Goal: Information Seeking & Learning: Compare options

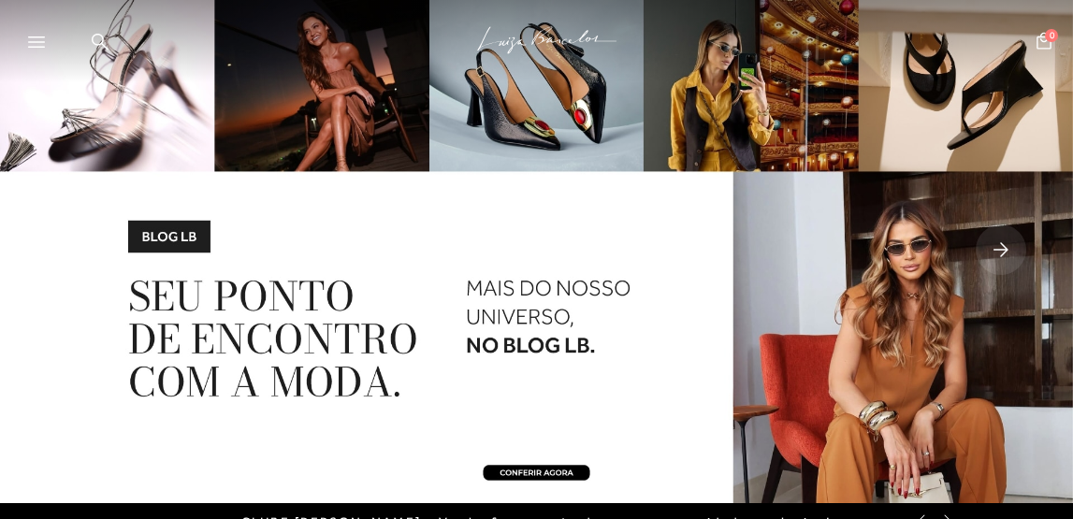
click at [97, 37] on icon at bounding box center [100, 42] width 17 height 18
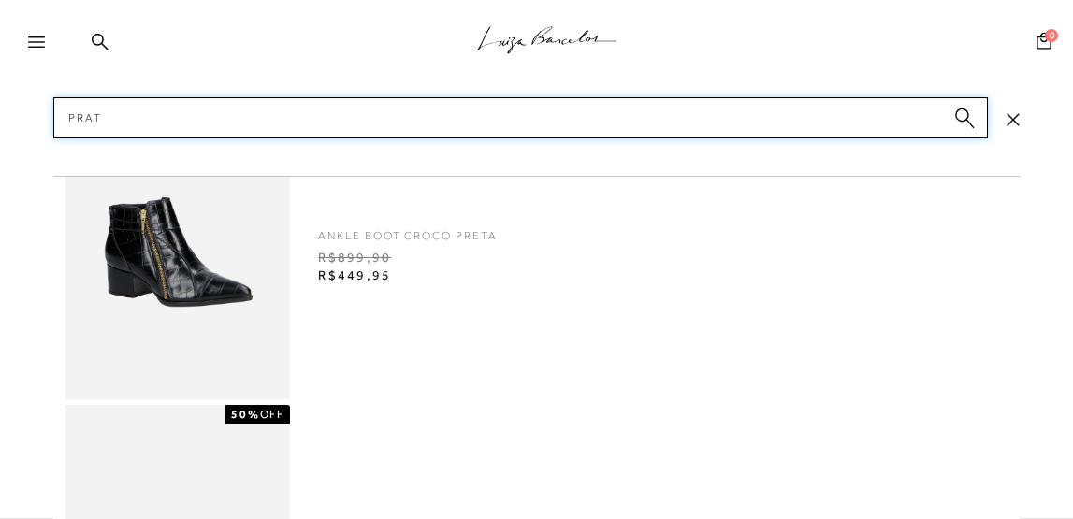
type input "prata"
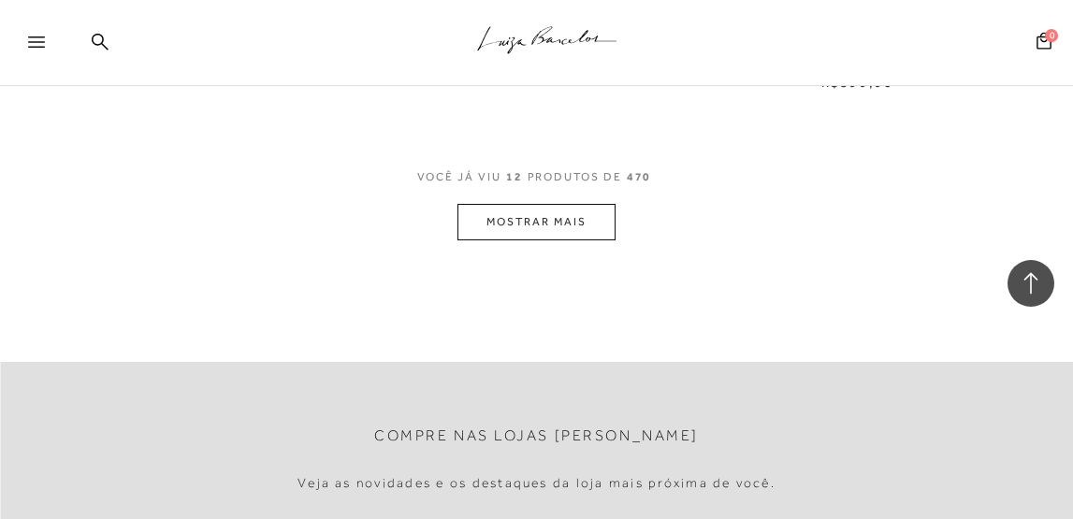
scroll to position [1654, 0]
click at [516, 216] on button "MOSTRAR MAIS" at bounding box center [535, 218] width 157 height 36
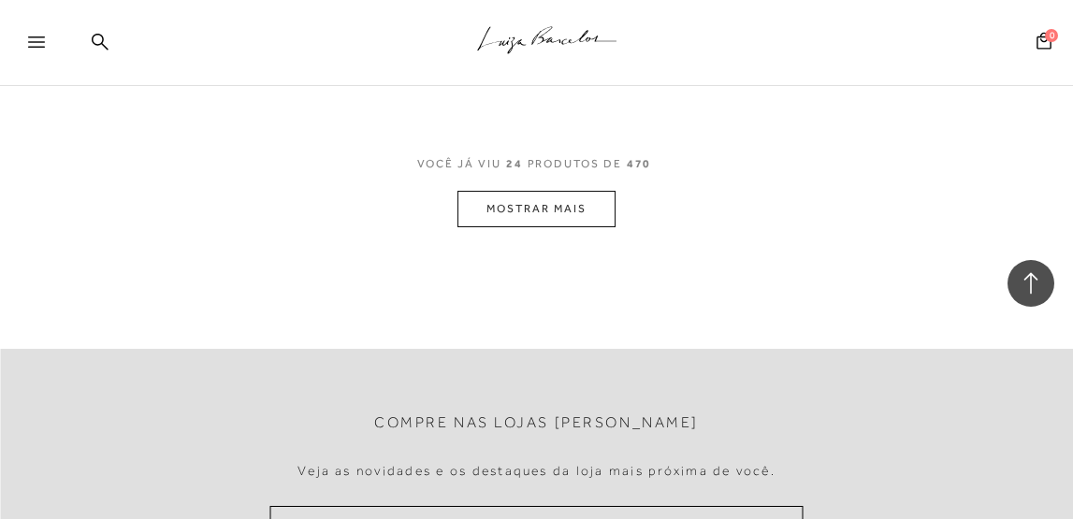
scroll to position [3297, 0]
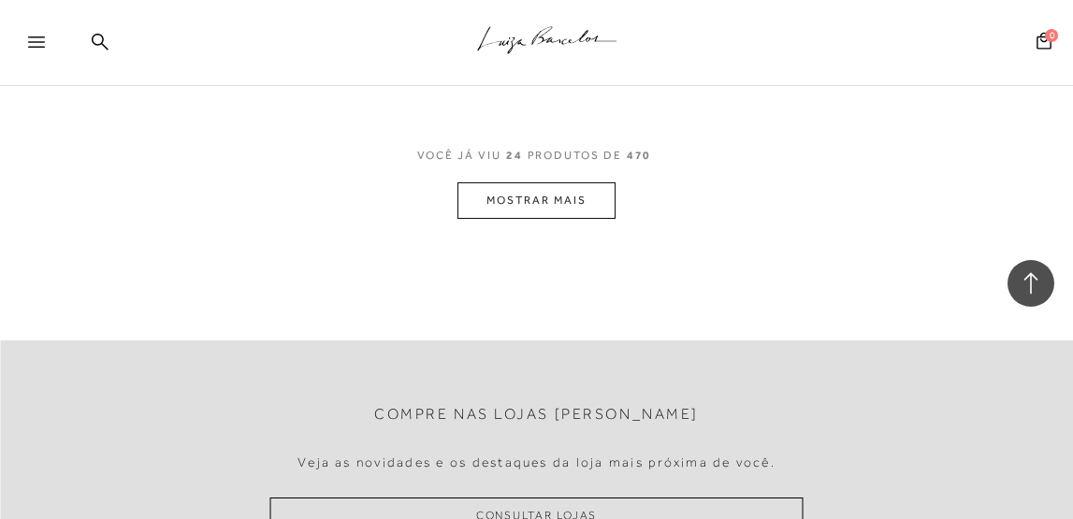
click at [513, 202] on button "MOSTRAR MAIS" at bounding box center [535, 200] width 157 height 36
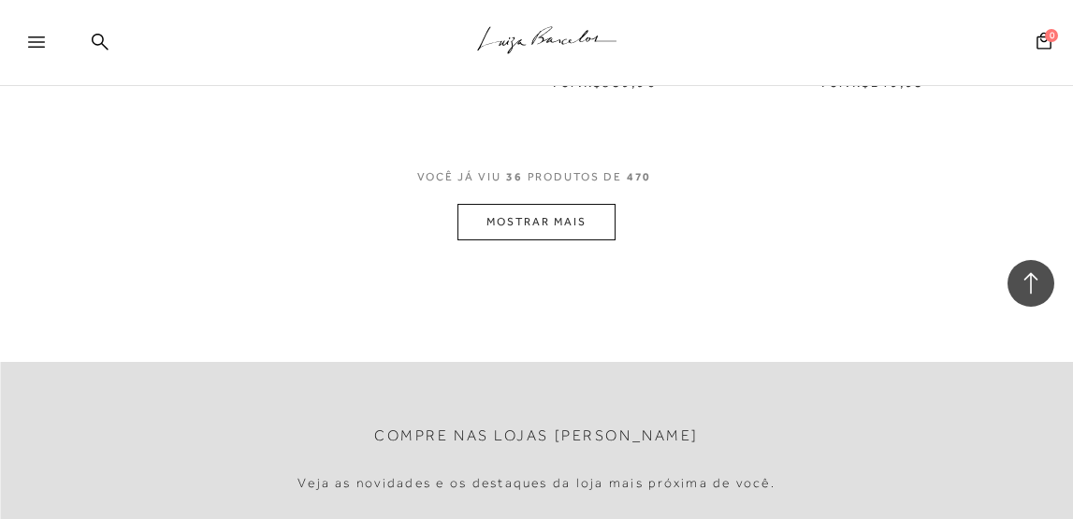
scroll to position [4889, 0]
click at [515, 204] on button "MOSTRAR MAIS" at bounding box center [535, 219] width 157 height 36
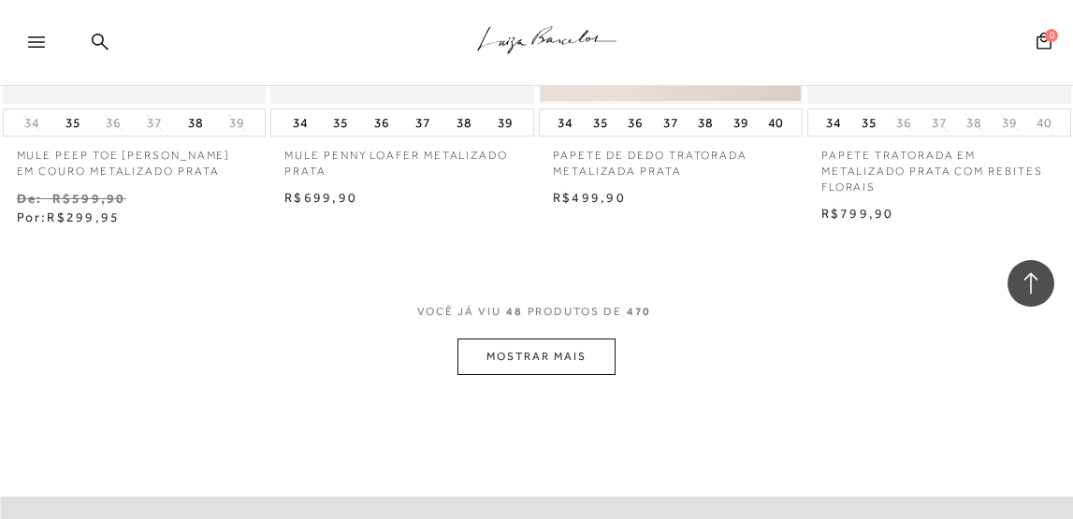
scroll to position [6380, 0]
click at [537, 347] on button "MOSTRAR MAIS" at bounding box center [535, 354] width 157 height 36
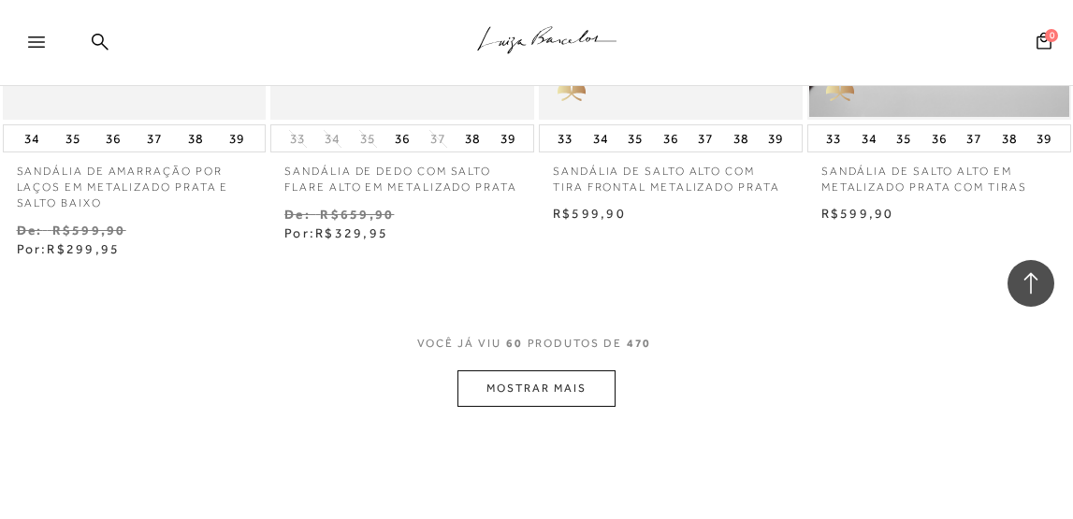
scroll to position [7984, 0]
click at [539, 376] on button "MOSTRAR MAIS" at bounding box center [535, 387] width 157 height 36
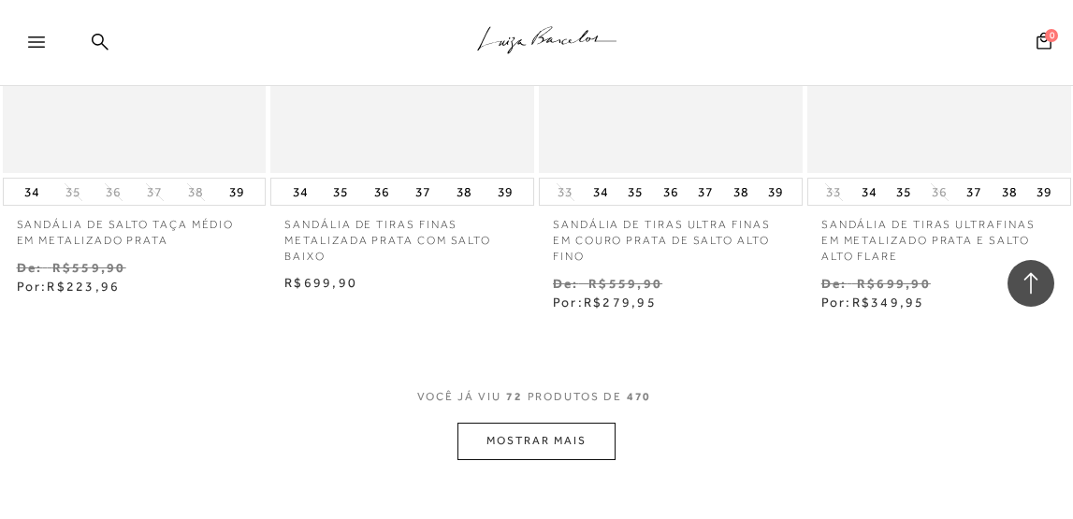
scroll to position [9617, 0]
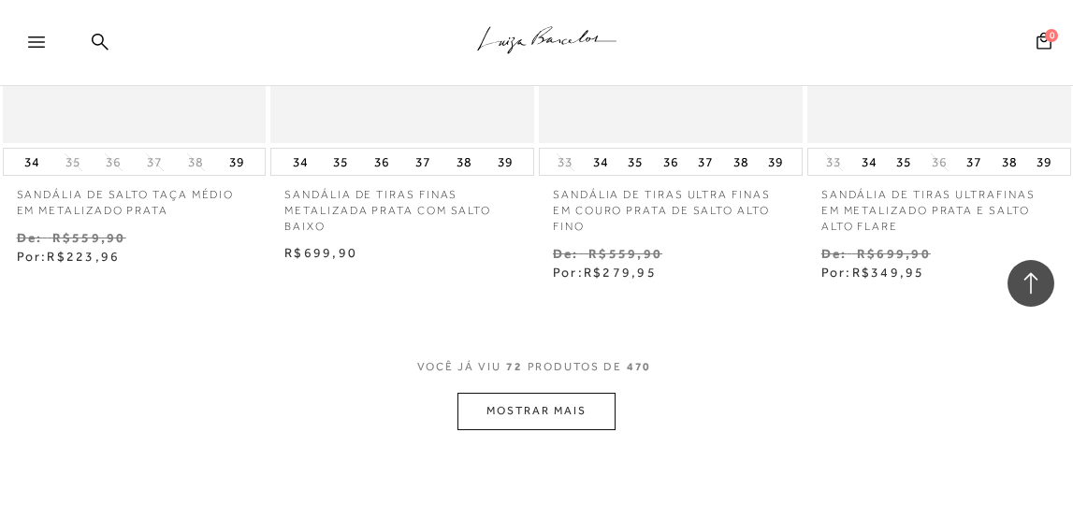
click at [542, 405] on button "MOSTRAR MAIS" at bounding box center [535, 411] width 157 height 36
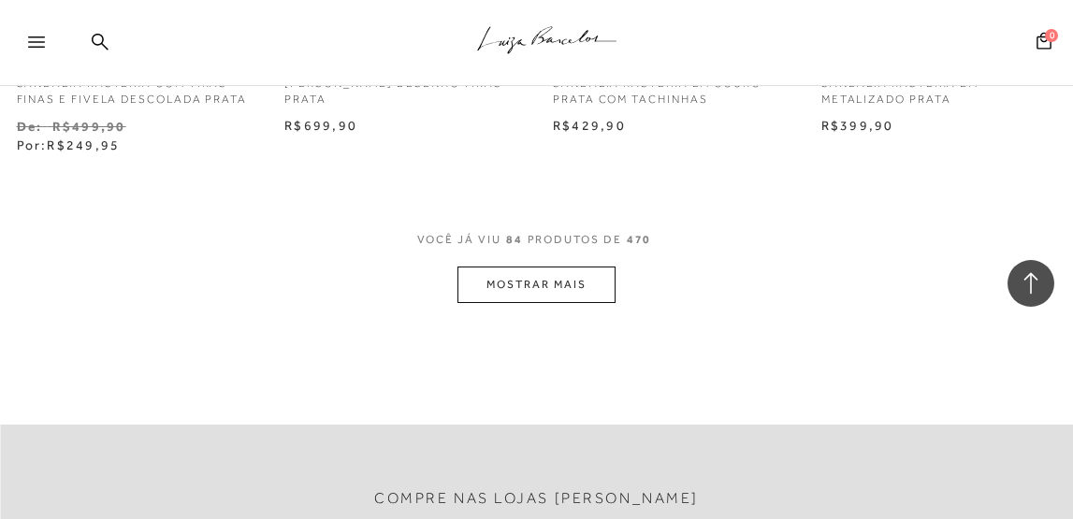
scroll to position [11367, 0]
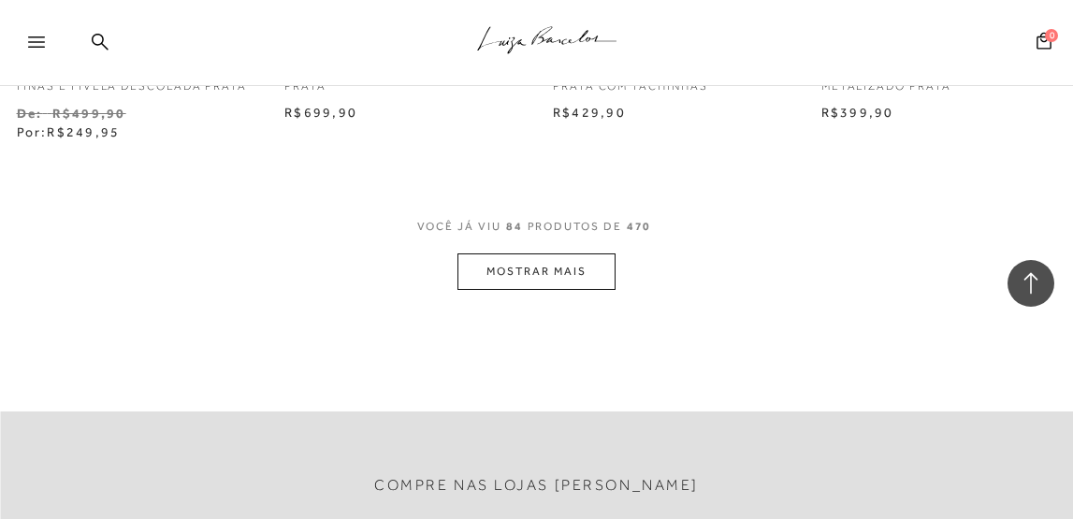
click at [538, 275] on button "MOSTRAR MAIS" at bounding box center [535, 271] width 157 height 36
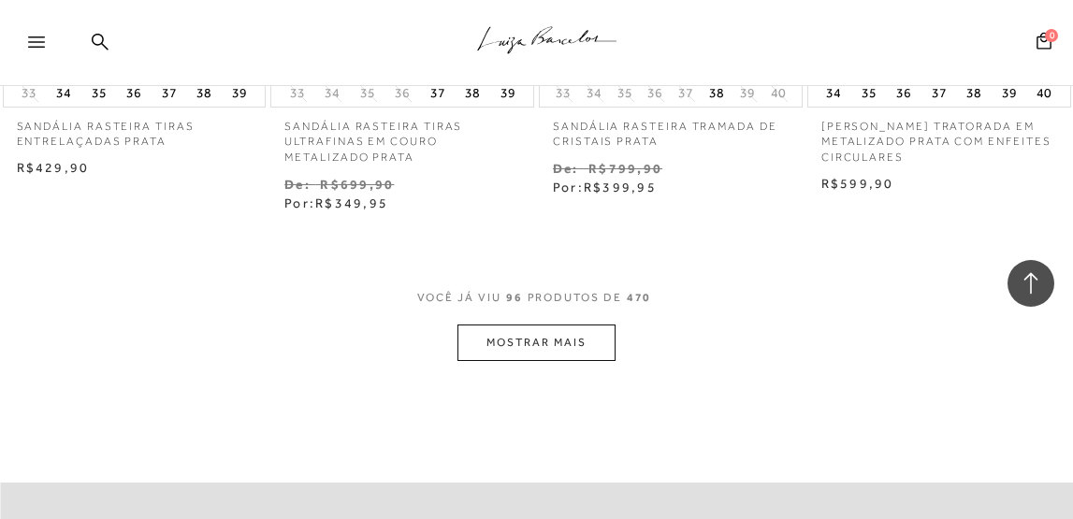
scroll to position [12957, 0]
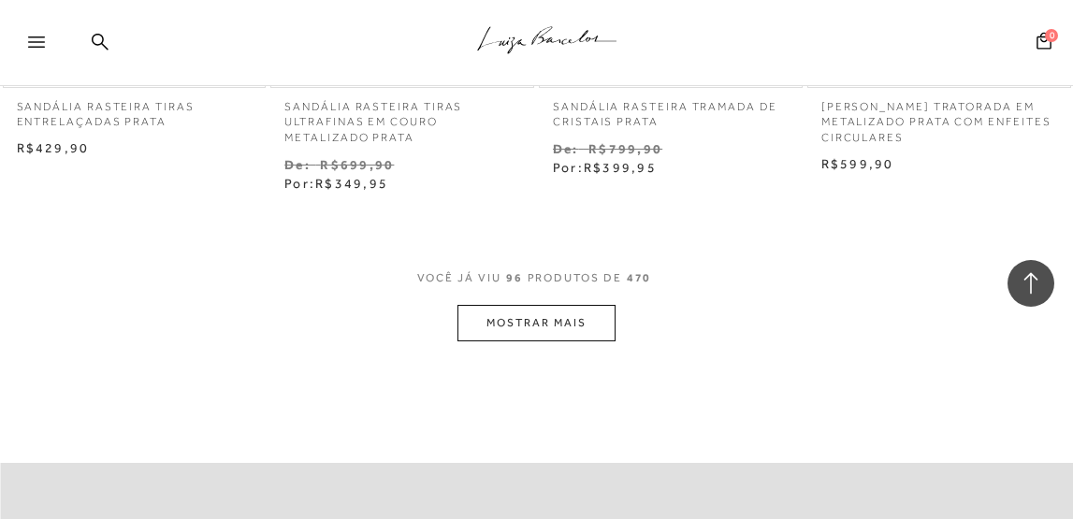
click at [536, 318] on button "MOSTRAR MAIS" at bounding box center [535, 323] width 157 height 36
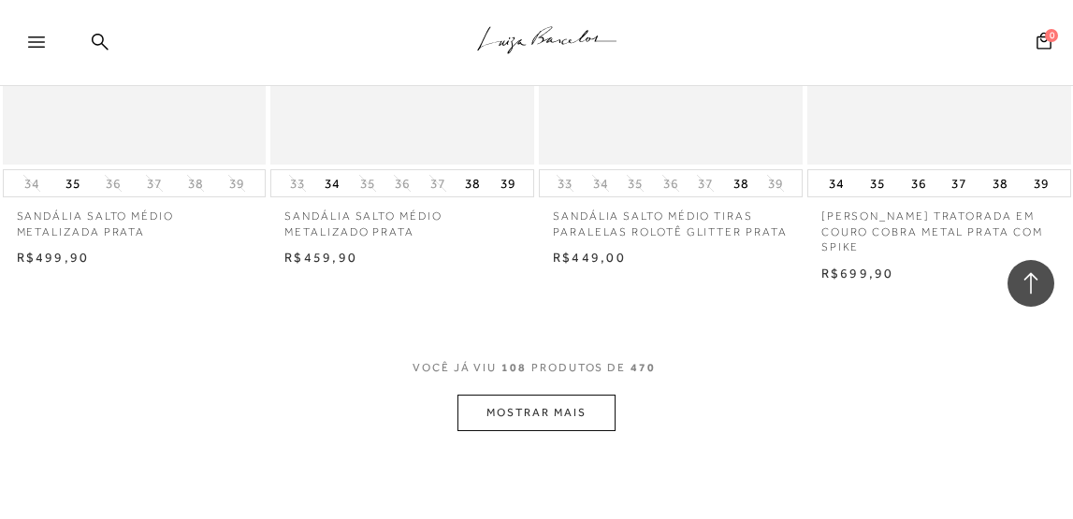
scroll to position [14566, 0]
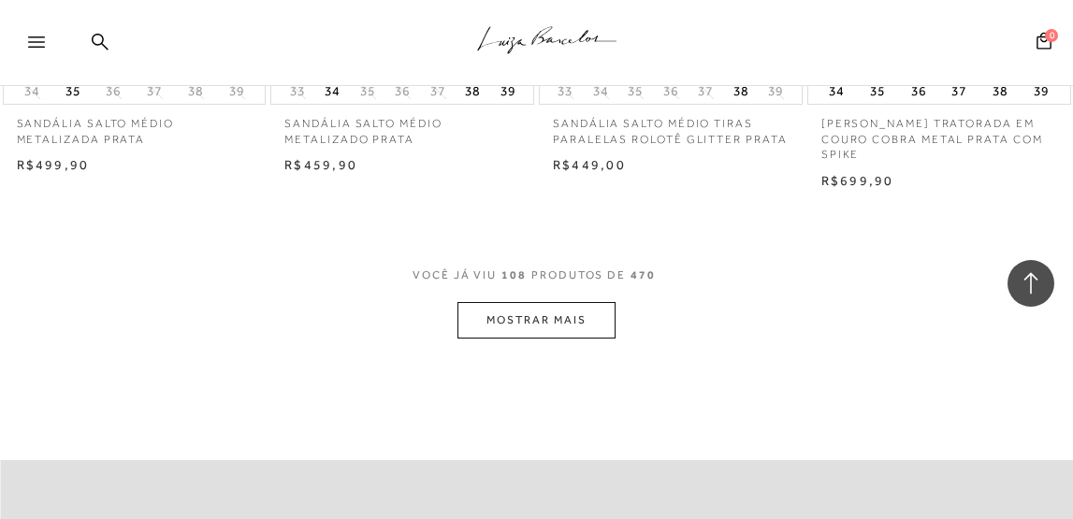
click at [535, 312] on button "MOSTRAR MAIS" at bounding box center [535, 320] width 157 height 36
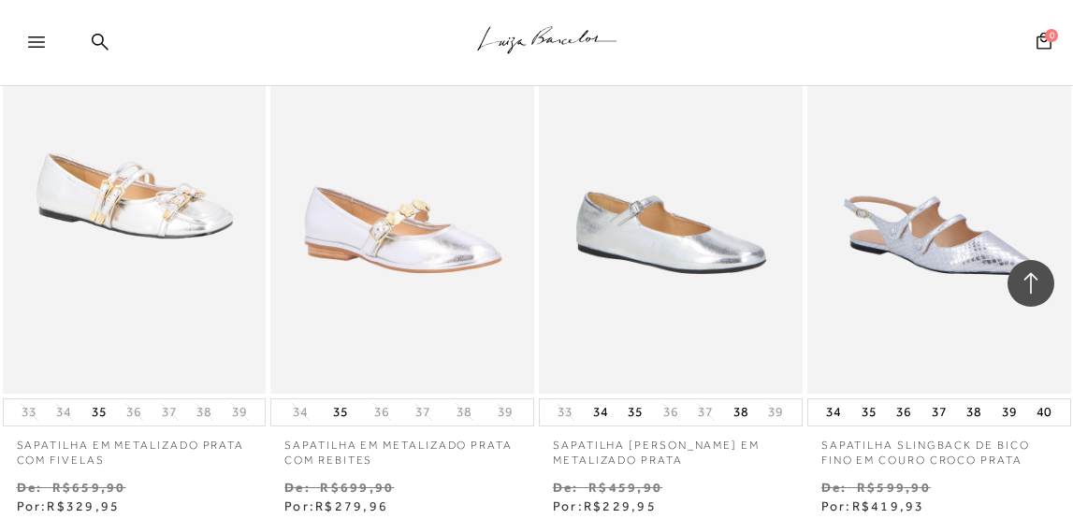
scroll to position [14801, 0]
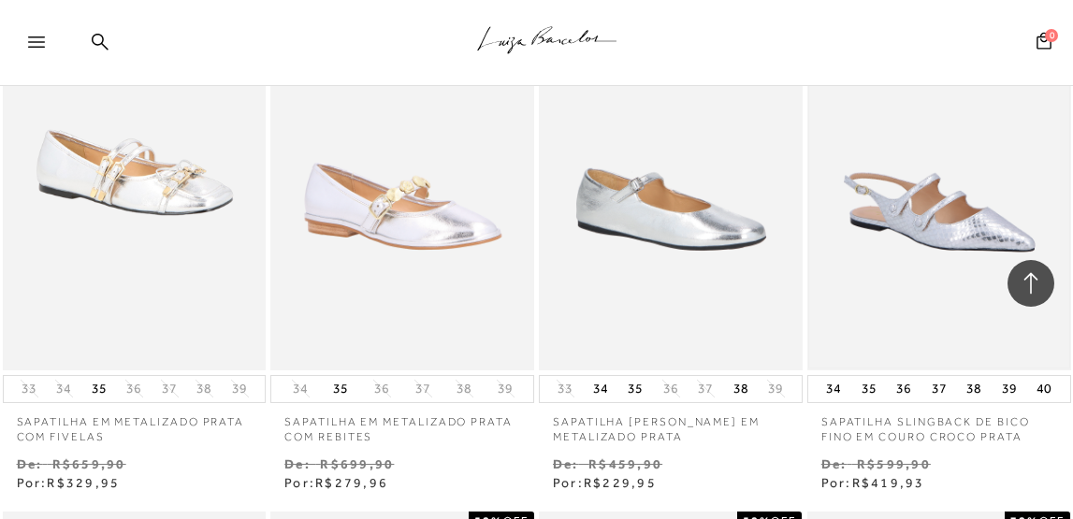
click at [918, 217] on img at bounding box center [939, 173] width 260 height 390
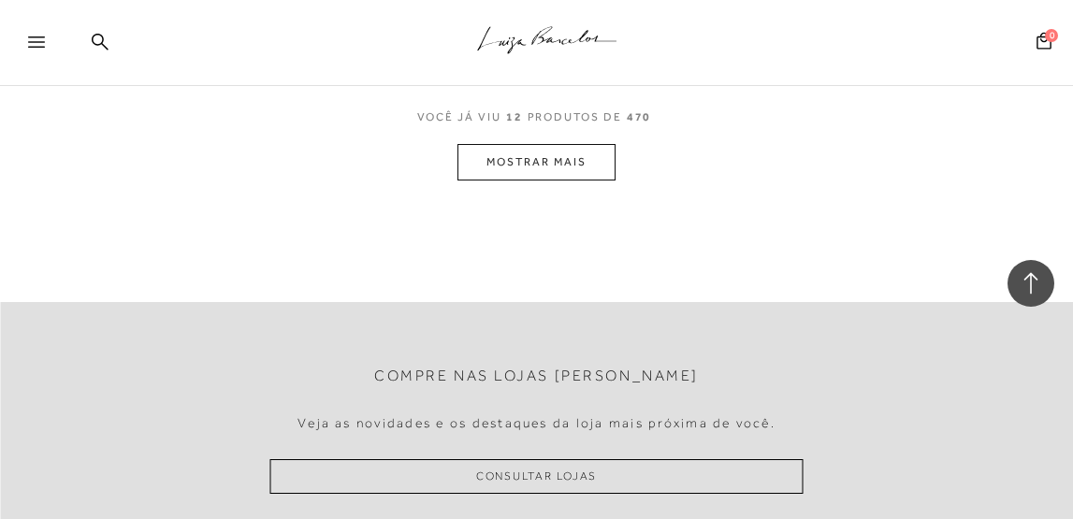
scroll to position [1569, 0]
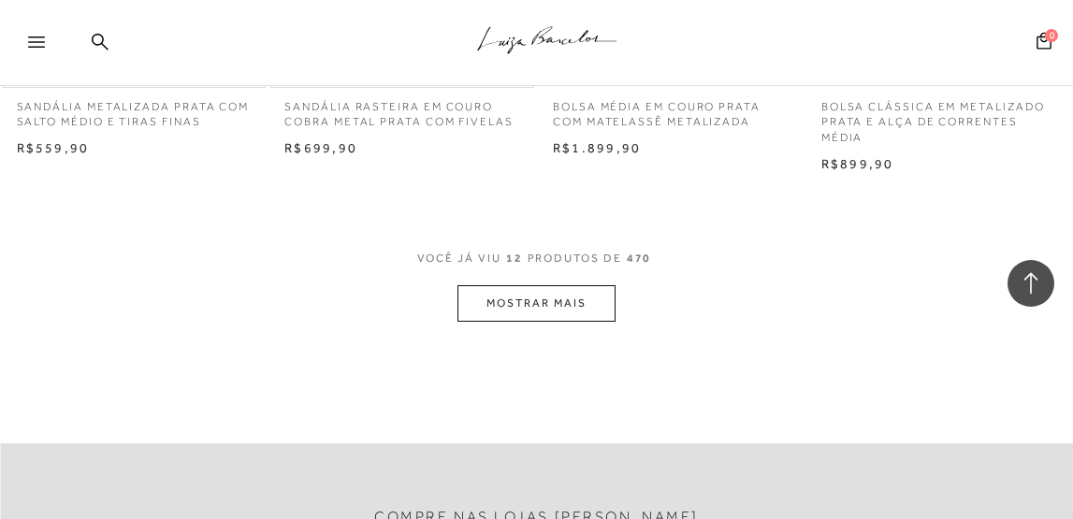
click at [478, 313] on button "MOSTRAR MAIS" at bounding box center [535, 303] width 157 height 36
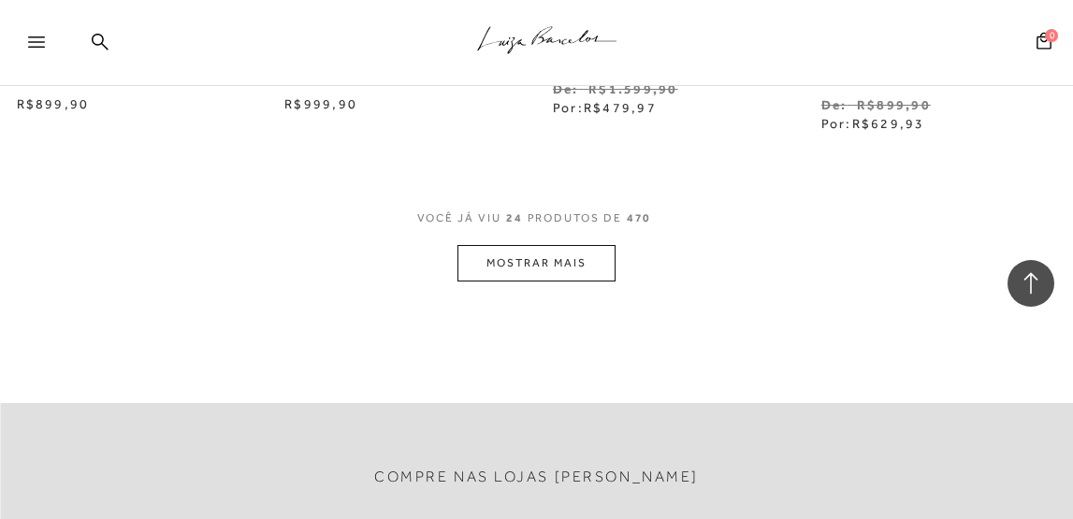
scroll to position [3249, 0]
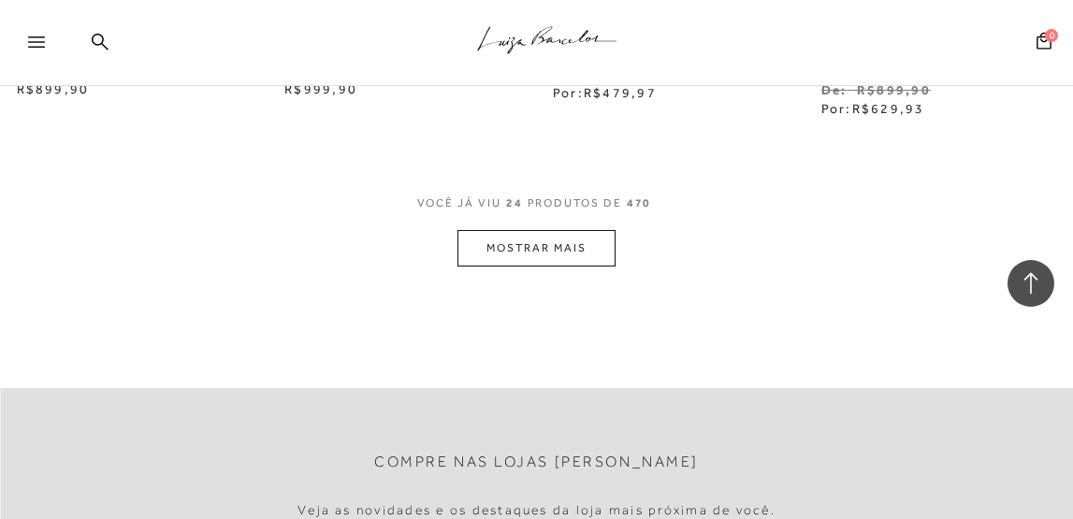
click at [501, 258] on button "MOSTRAR MAIS" at bounding box center [535, 248] width 157 height 36
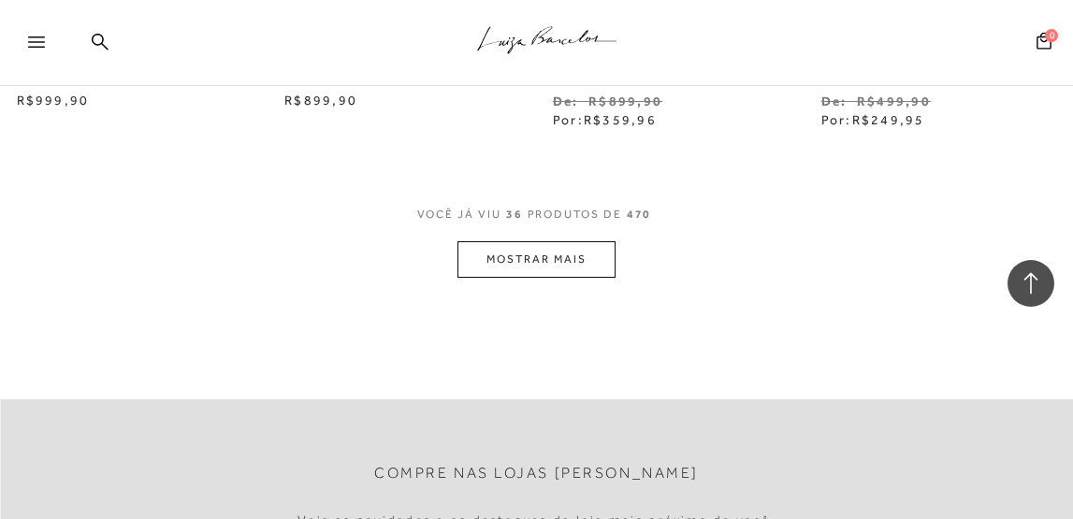
scroll to position [4832, 0]
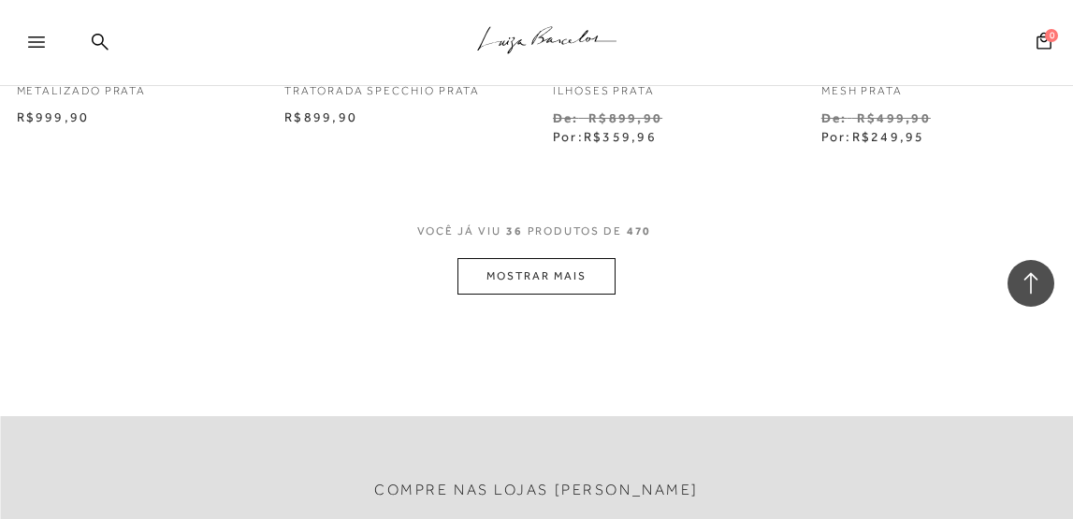
click at [499, 265] on button "MOSTRAR MAIS" at bounding box center [535, 276] width 157 height 36
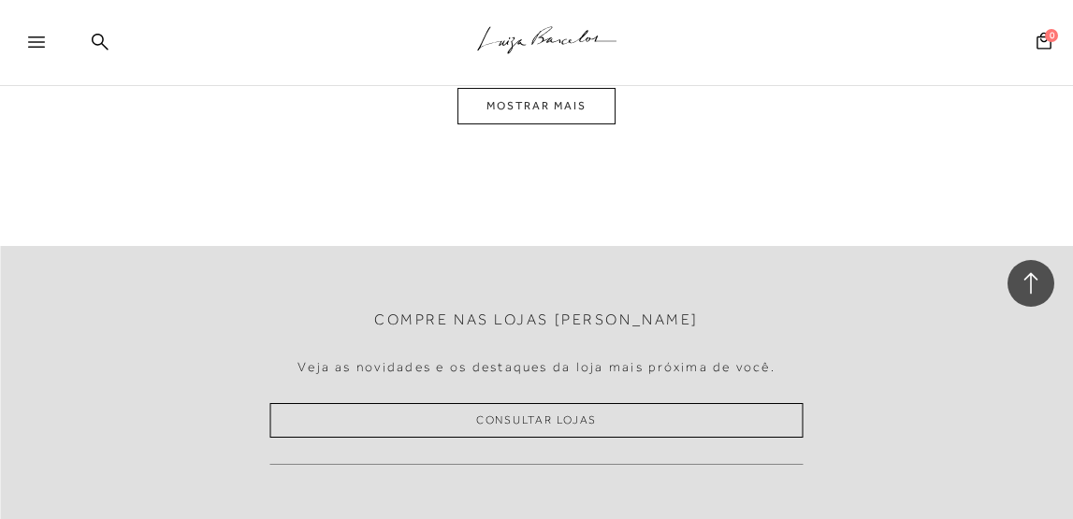
scroll to position [6630, 0]
click at [531, 109] on button "MOSTRAR MAIS" at bounding box center [535, 104] width 157 height 36
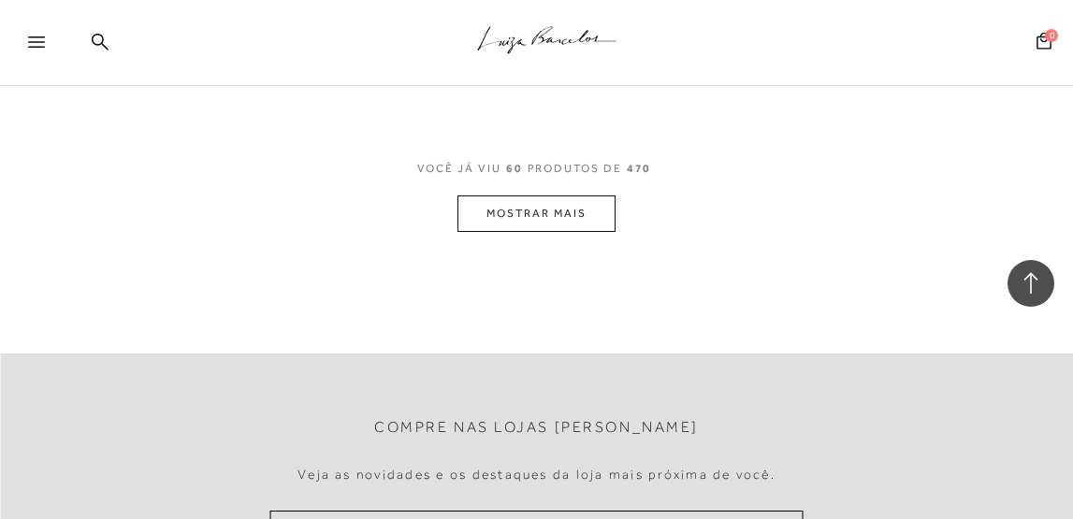
scroll to position [8151, 0]
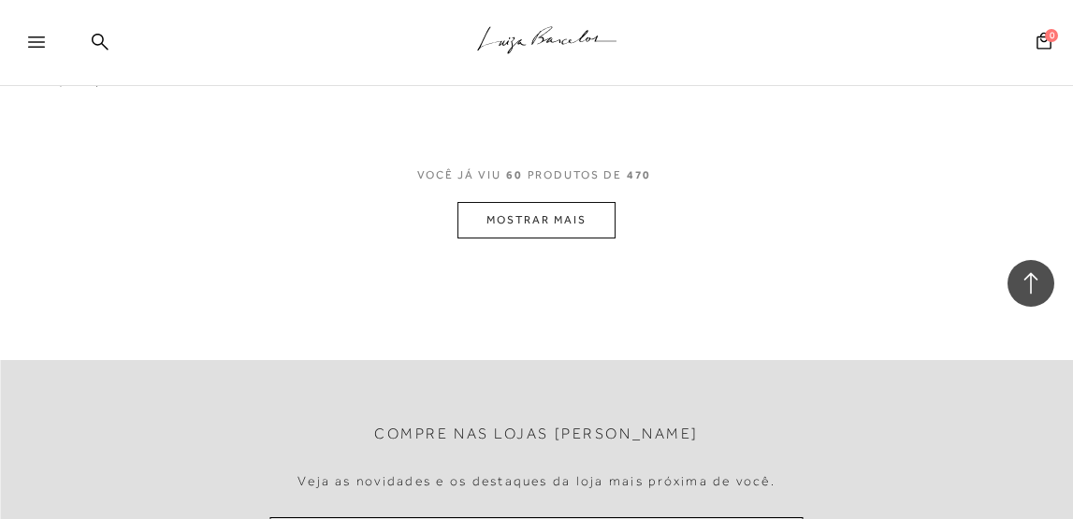
click at [535, 224] on button "MOSTRAR MAIS" at bounding box center [535, 220] width 157 height 36
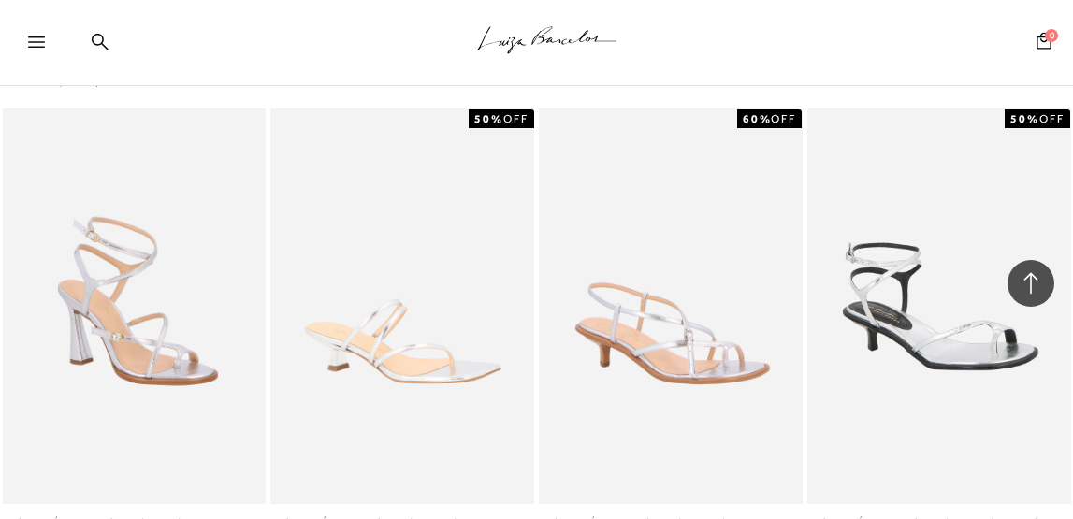
click at [535, 224] on div "50% OFF [PERSON_NAME] DE SALTO BAIXO EM METALIZADO PRATA" at bounding box center [402, 333] width 268 height 452
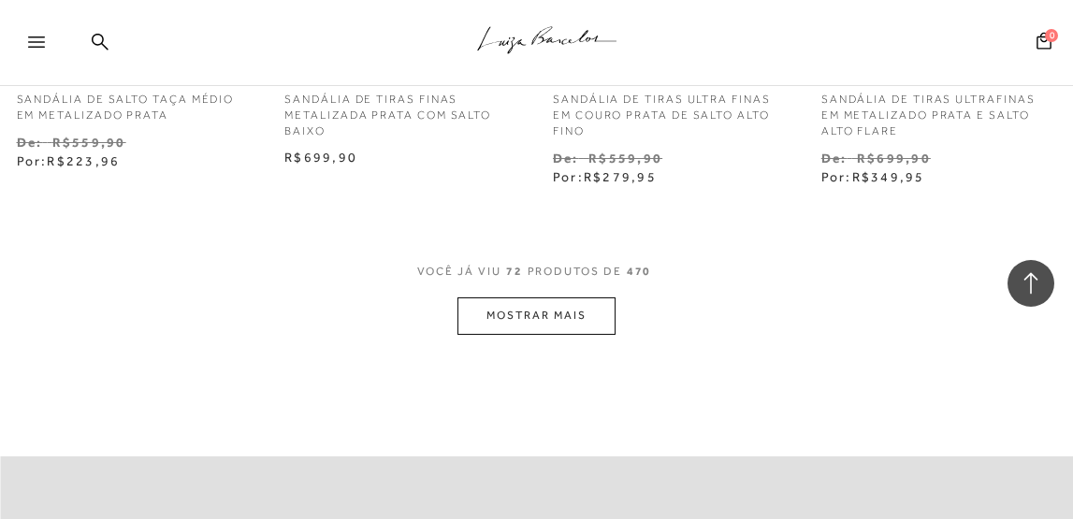
scroll to position [9738, 0]
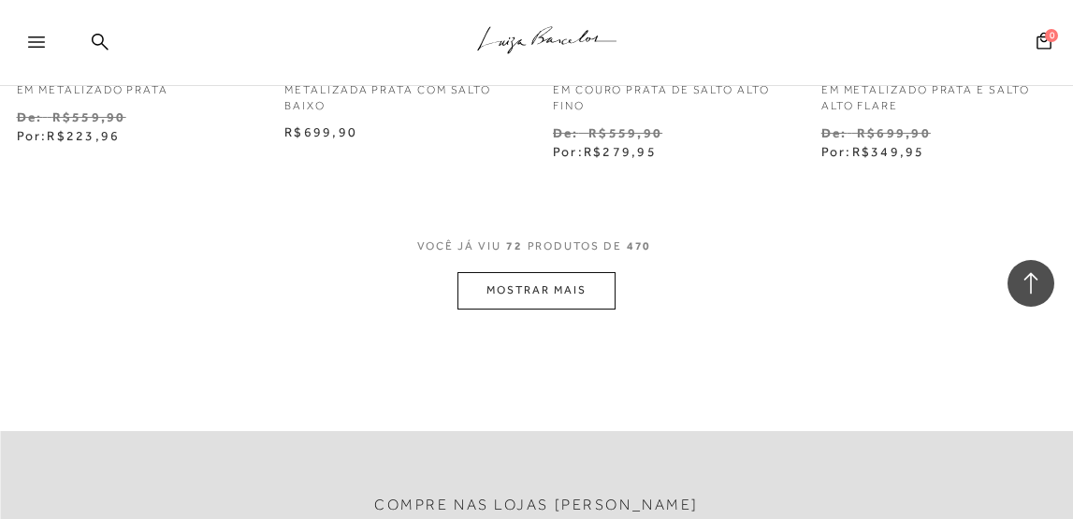
click at [540, 285] on button "MOSTRAR MAIS" at bounding box center [535, 290] width 157 height 36
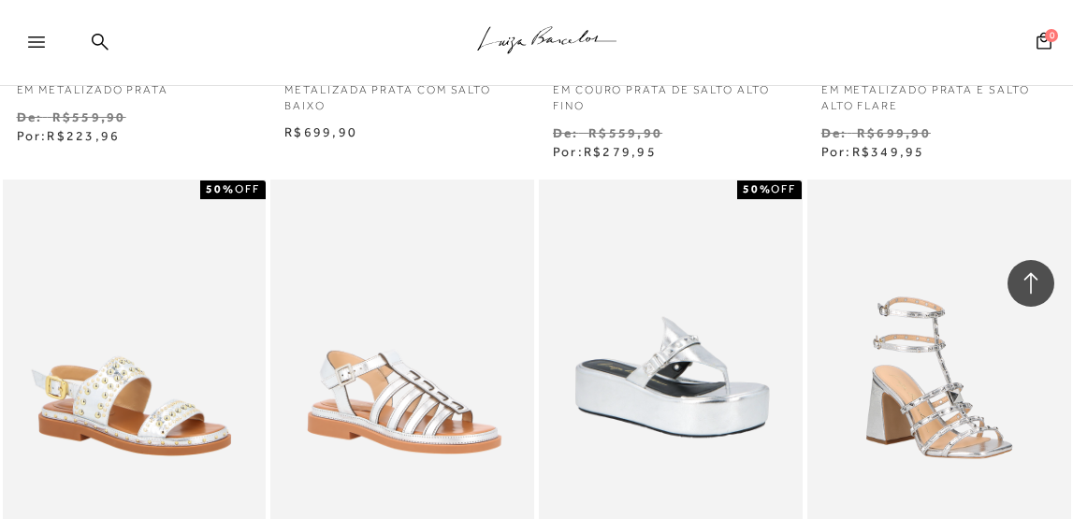
click at [540, 285] on div "SANDÁLIA FLATFORM METALIZADA PRATA COM REBITES" at bounding box center [671, 378] width 264 height 396
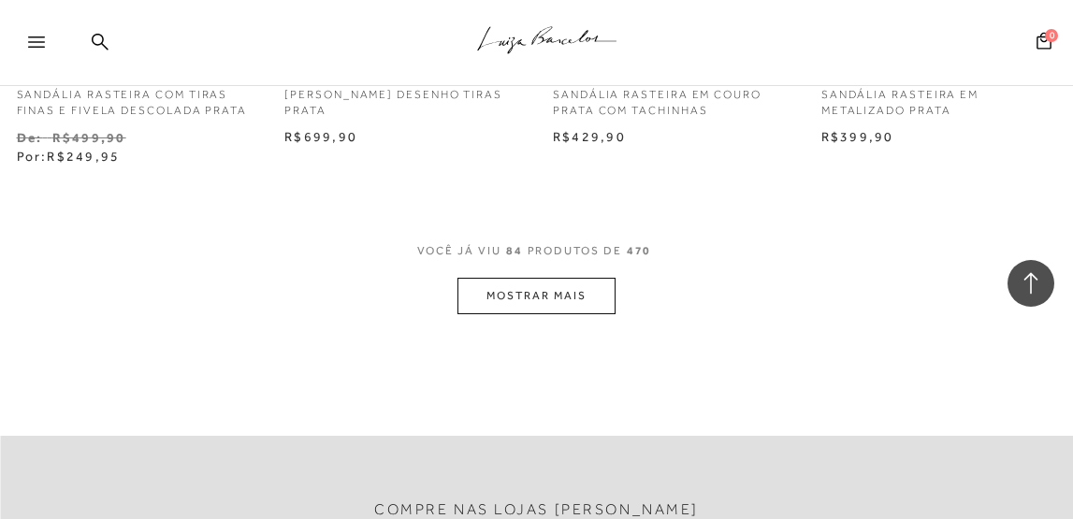
scroll to position [11354, 0]
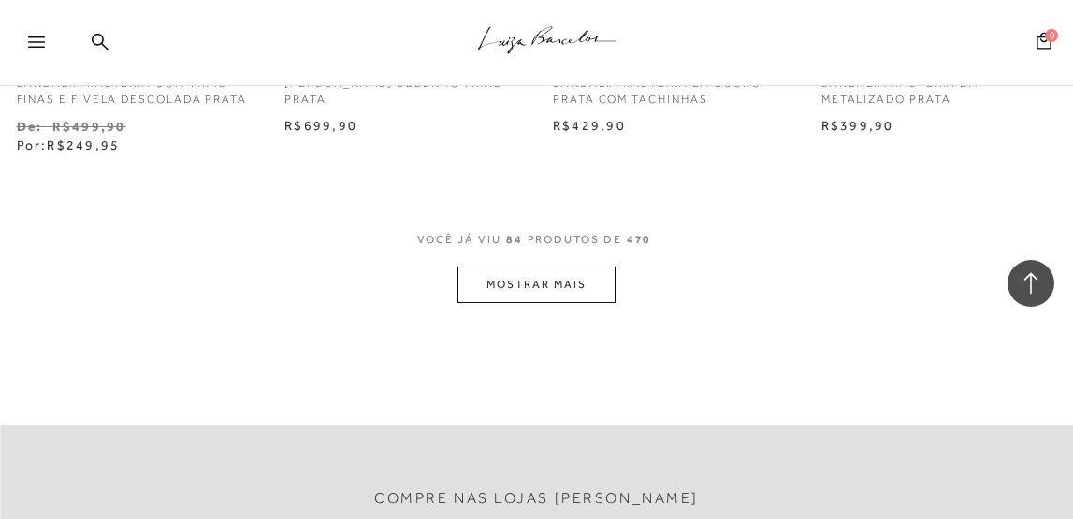
click at [541, 285] on button "MOSTRAR MAIS" at bounding box center [535, 285] width 157 height 36
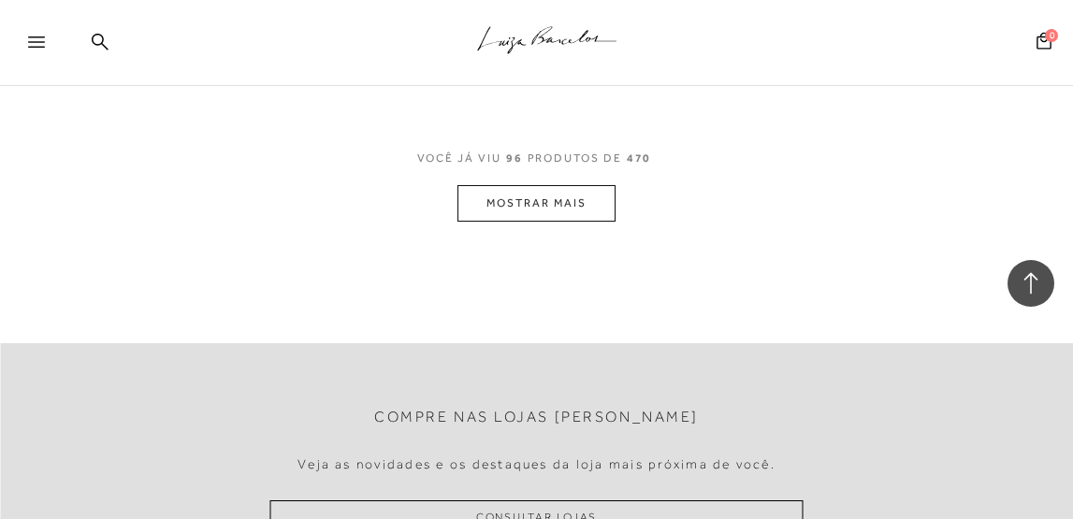
scroll to position [13079, 0]
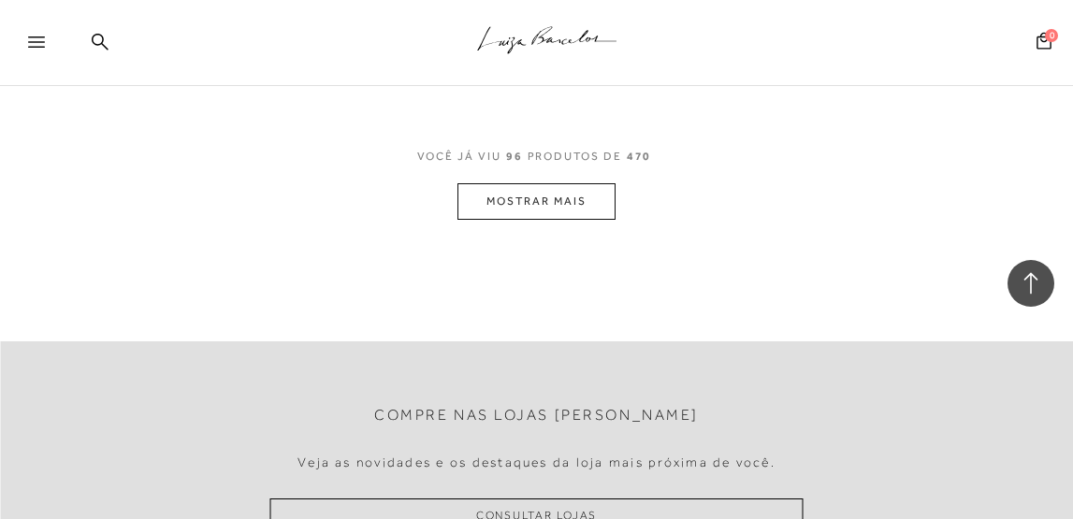
click at [554, 212] on button "MOSTRAR MAIS" at bounding box center [535, 201] width 157 height 36
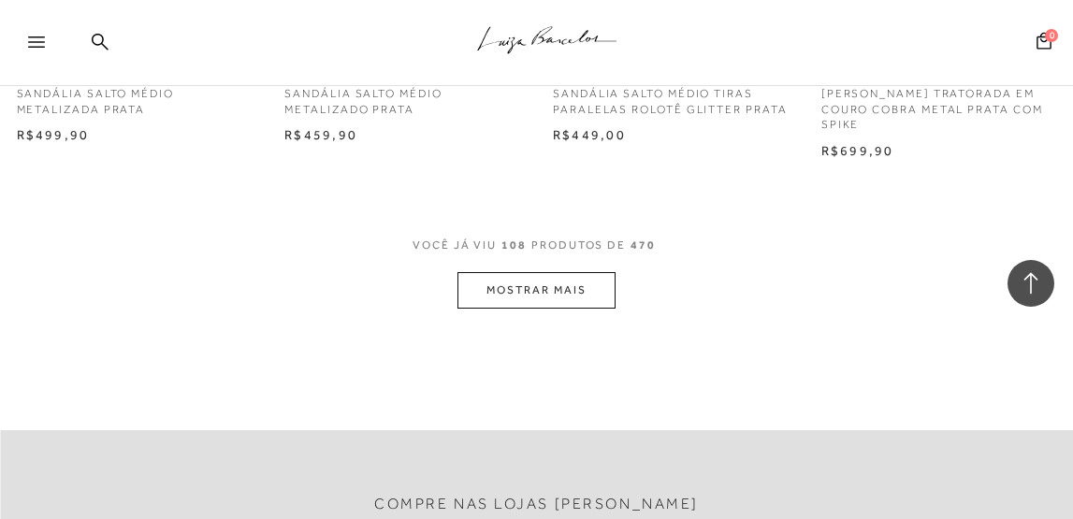
scroll to position [14597, 0]
click at [553, 274] on button "MOSTRAR MAIS" at bounding box center [535, 289] width 157 height 36
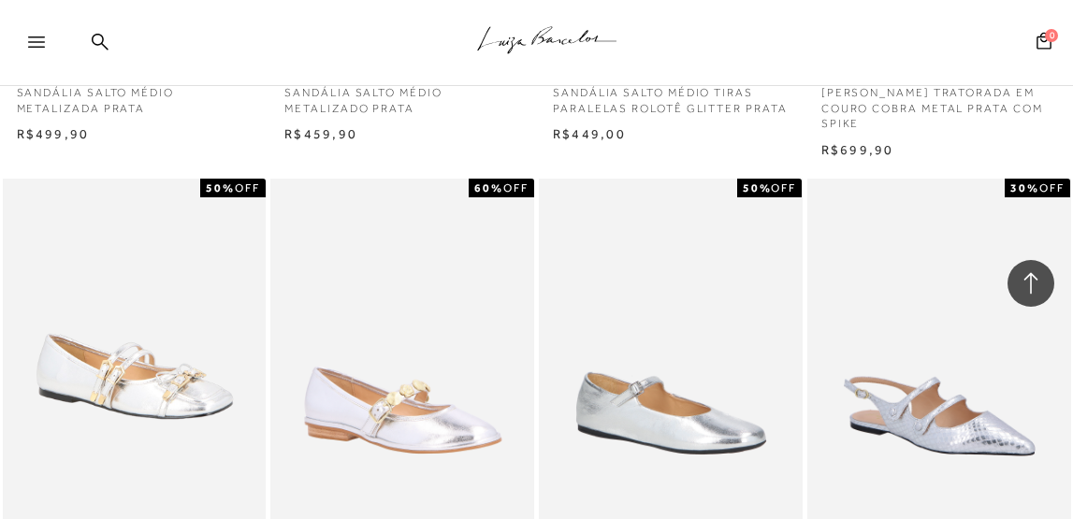
click at [553, 274] on img at bounding box center [671, 376] width 260 height 390
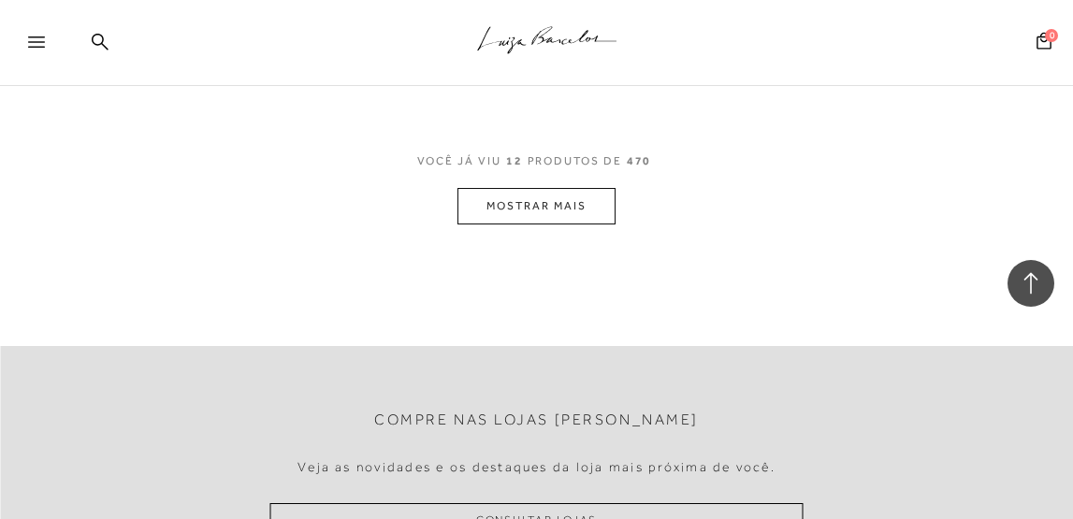
scroll to position [1654, 0]
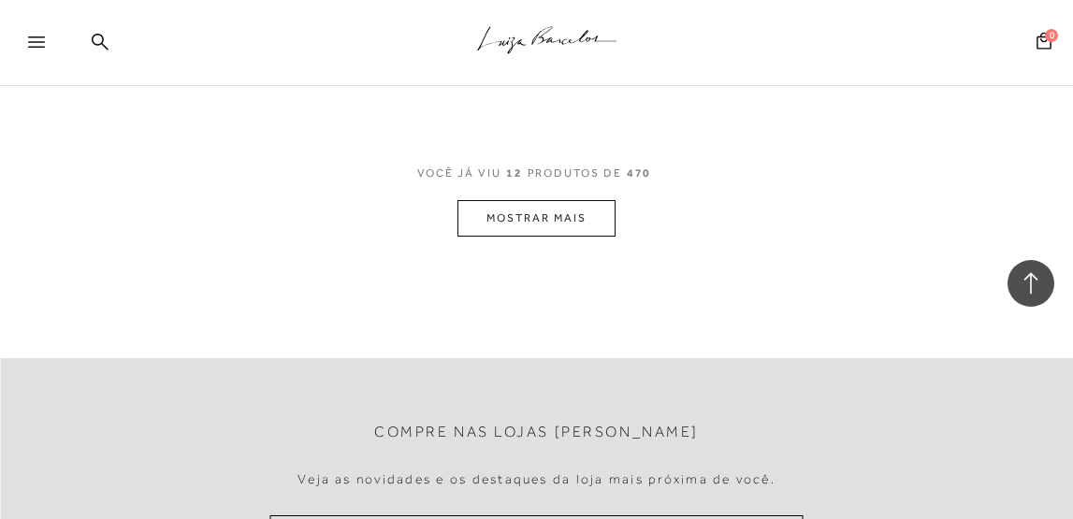
click at [591, 213] on button "MOSTRAR MAIS" at bounding box center [535, 218] width 157 height 36
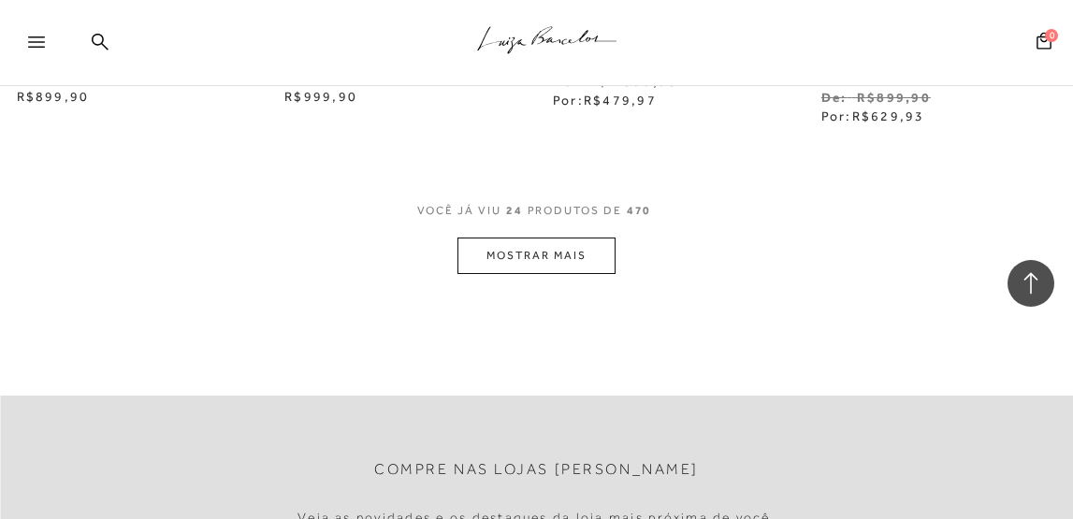
scroll to position [3260, 0]
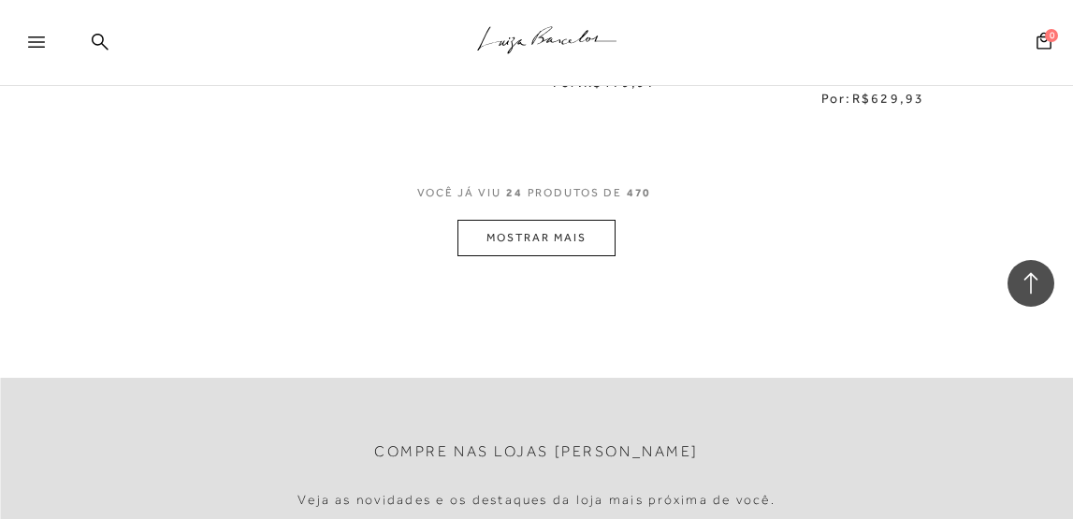
click at [579, 230] on button "MOSTRAR MAIS" at bounding box center [535, 238] width 157 height 36
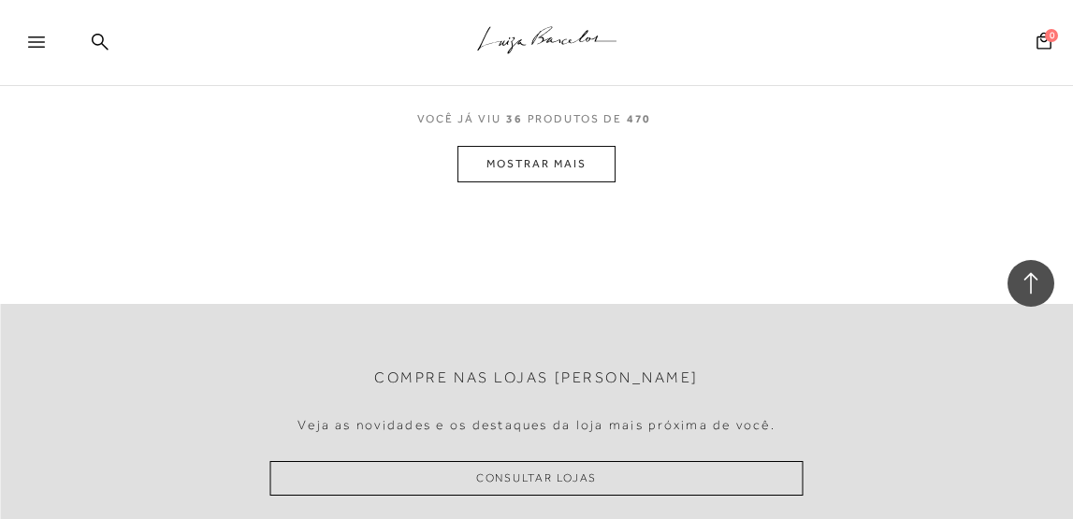
click at [579, 163] on button "MOSTRAR MAIS" at bounding box center [535, 164] width 157 height 36
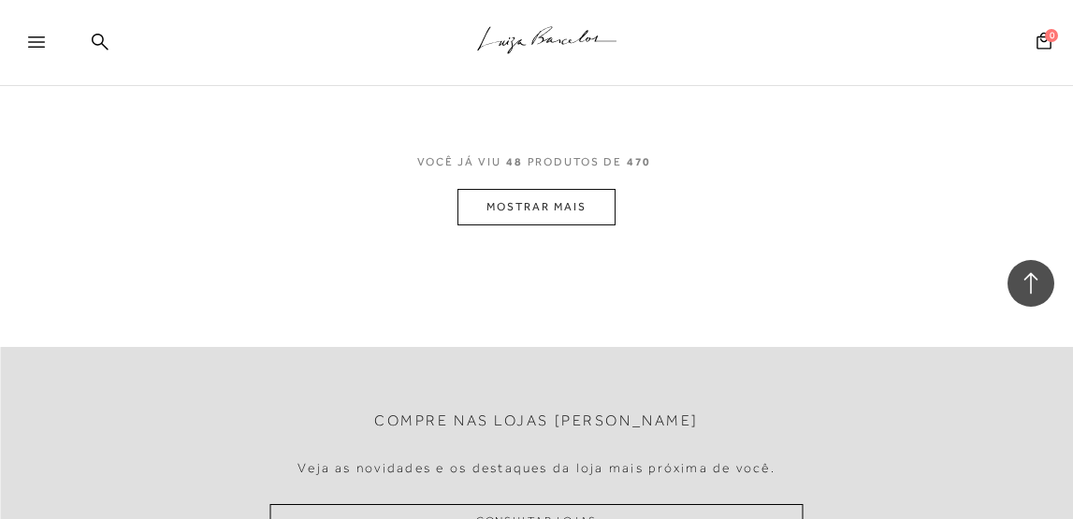
scroll to position [6529, 0]
click at [576, 155] on span "PRODUTOS DE" at bounding box center [575, 160] width 94 height 16
click at [539, 203] on button "MOSTRAR MAIS" at bounding box center [535, 204] width 157 height 36
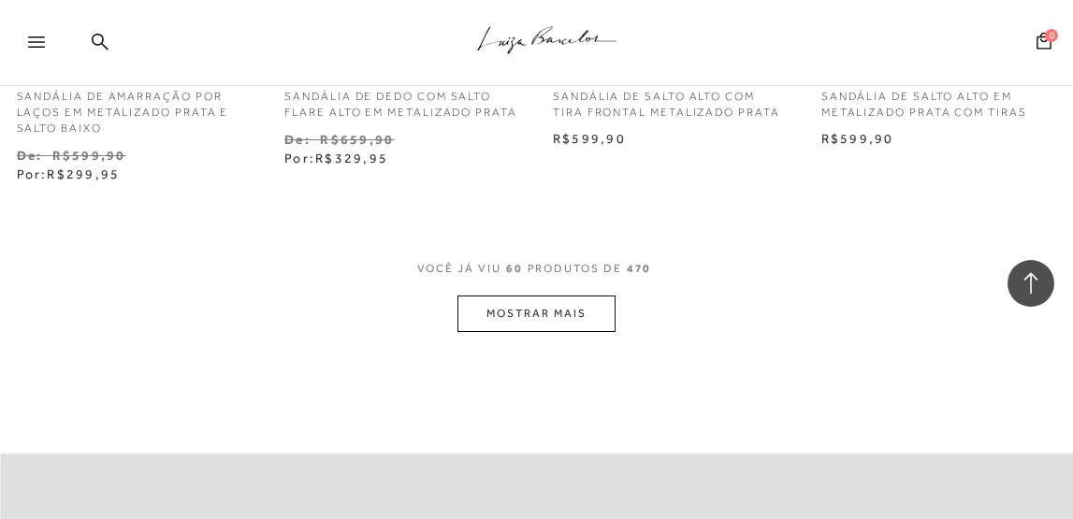
scroll to position [8059, 0]
click at [538, 305] on button "MOSTRAR MAIS" at bounding box center [535, 313] width 157 height 36
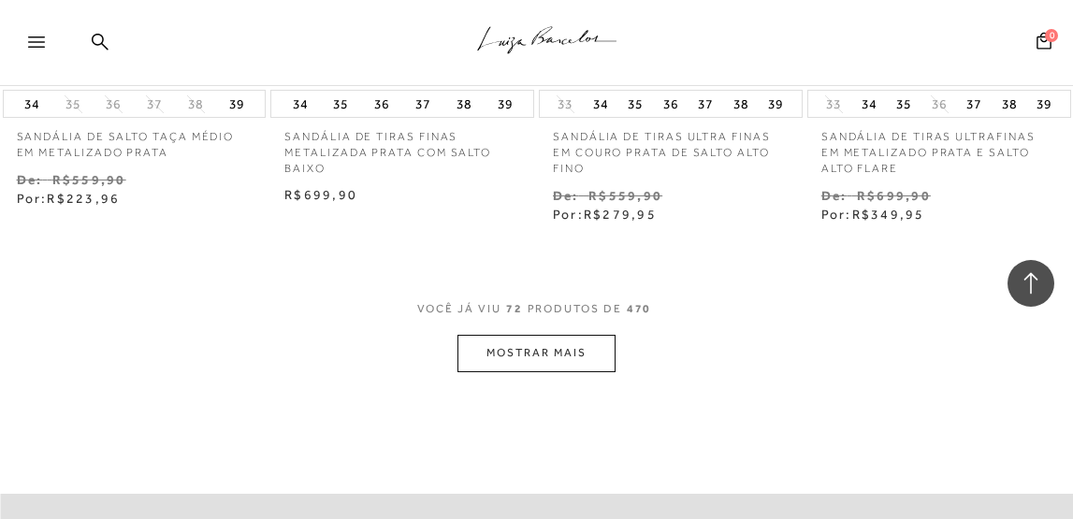
scroll to position [9676, 0]
click at [542, 362] on button "MOSTRAR MAIS" at bounding box center [535, 352] width 157 height 36
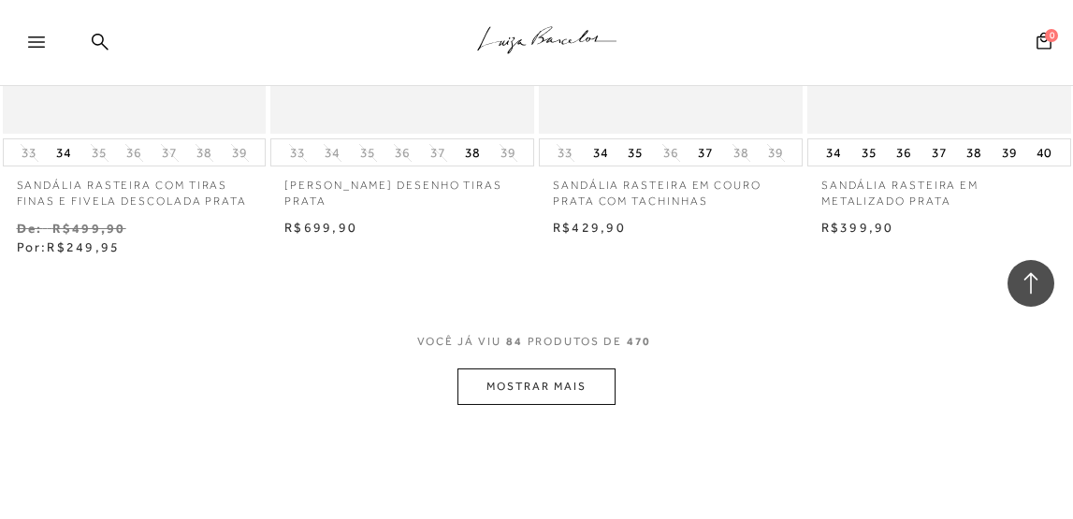
scroll to position [11279, 0]
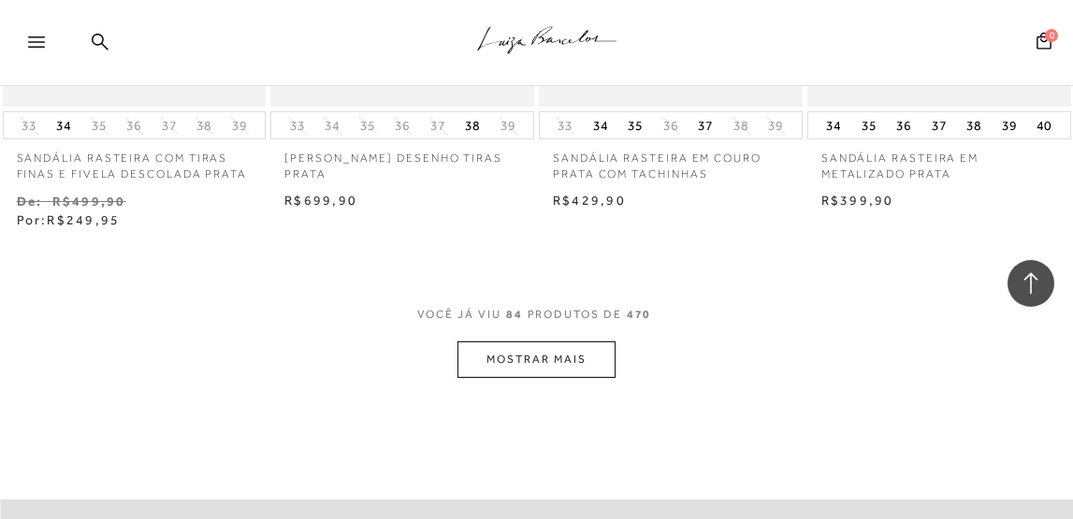
click at [543, 361] on button "MOSTRAR MAIS" at bounding box center [535, 359] width 157 height 36
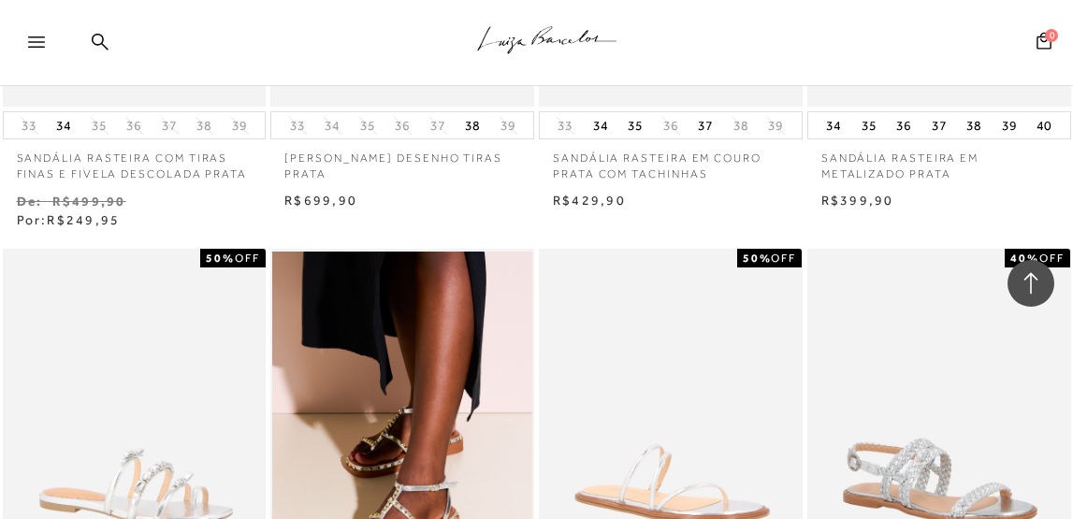
click at [543, 361] on img at bounding box center [671, 447] width 260 height 390
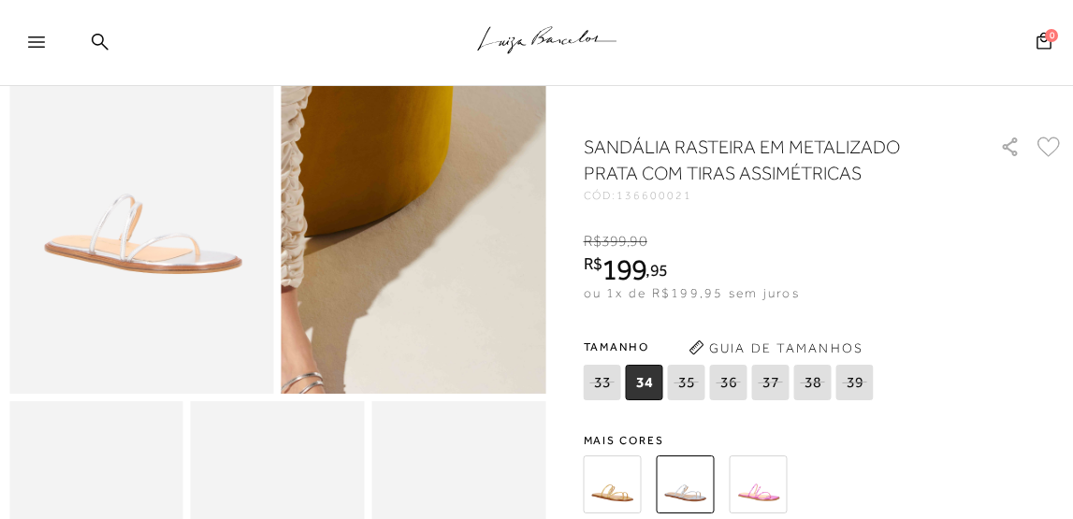
scroll to position [178, 0]
